Goal: Task Accomplishment & Management: Complete application form

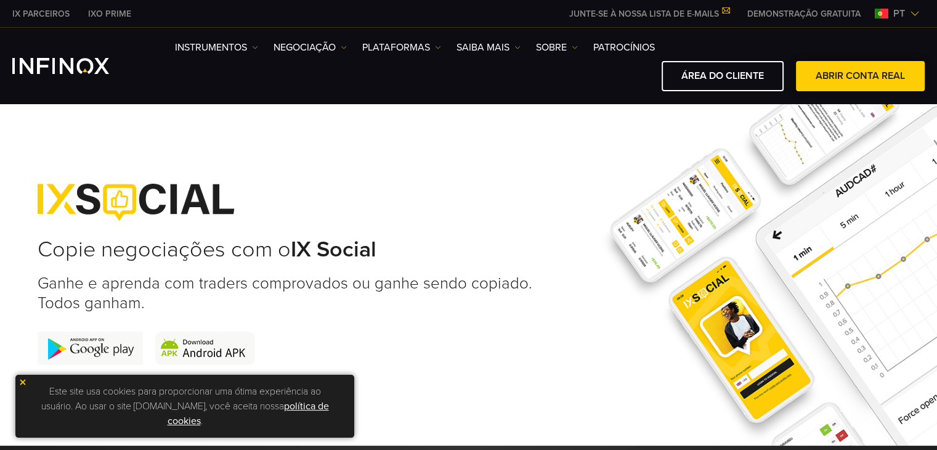
click at [813, 79] on link "ABRIR CONTA REAL" at bounding box center [860, 76] width 129 height 30
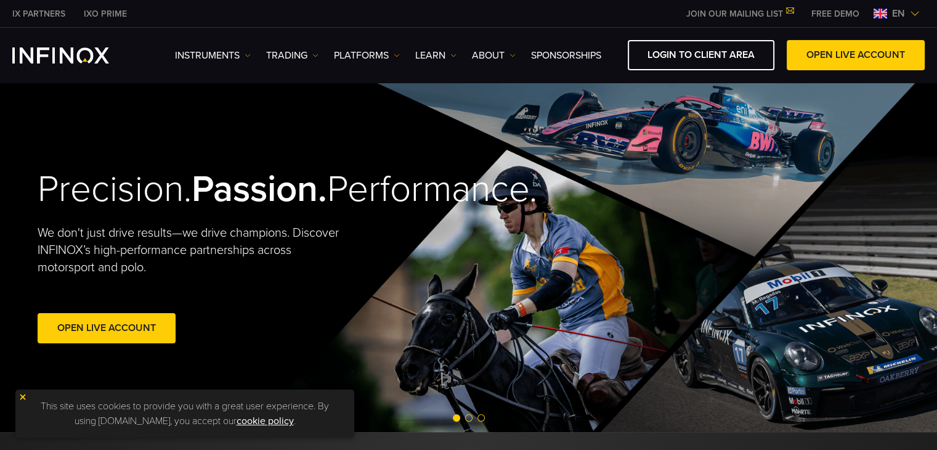
click at [907, 6] on span "en" at bounding box center [898, 13] width 23 height 15
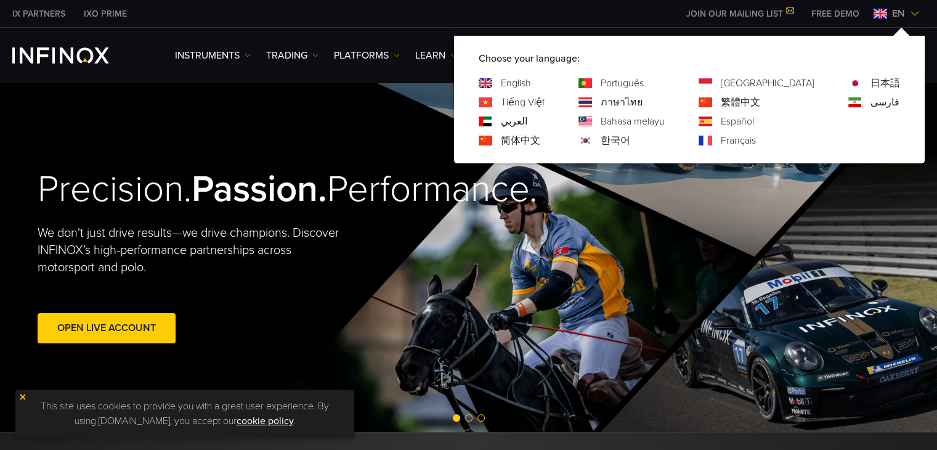
click at [644, 80] on link "Português" at bounding box center [622, 83] width 43 height 15
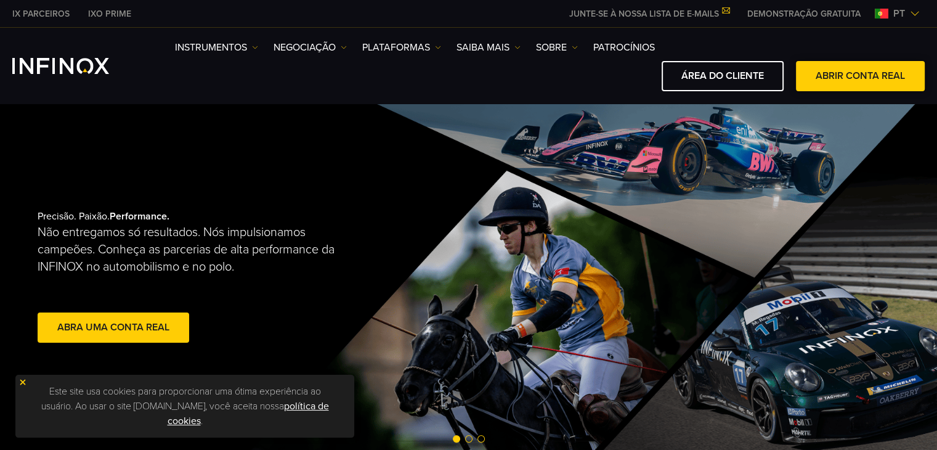
click at [842, 73] on link "ABRIR CONTA REAL" at bounding box center [860, 76] width 129 height 30
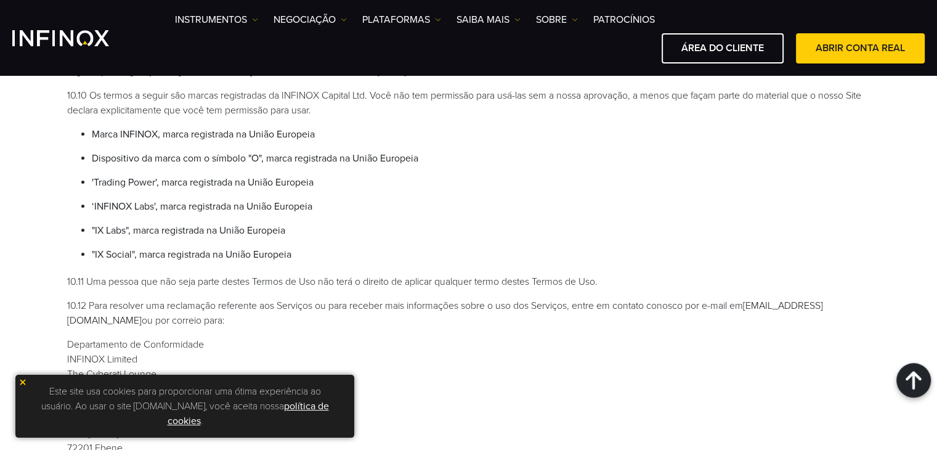
scroll to position [3450, 0]
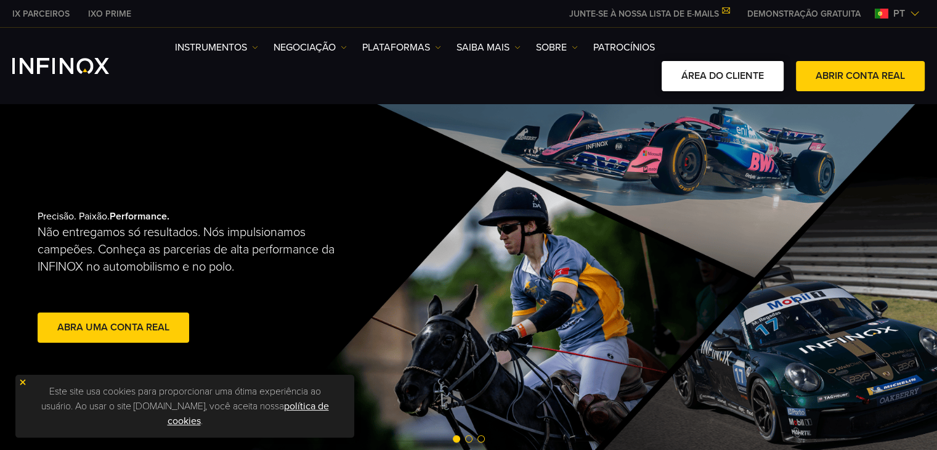
click at [758, 82] on link "ÁREA DO CLIENTE" at bounding box center [723, 76] width 122 height 30
